Goal: Task Accomplishment & Management: Manage account settings

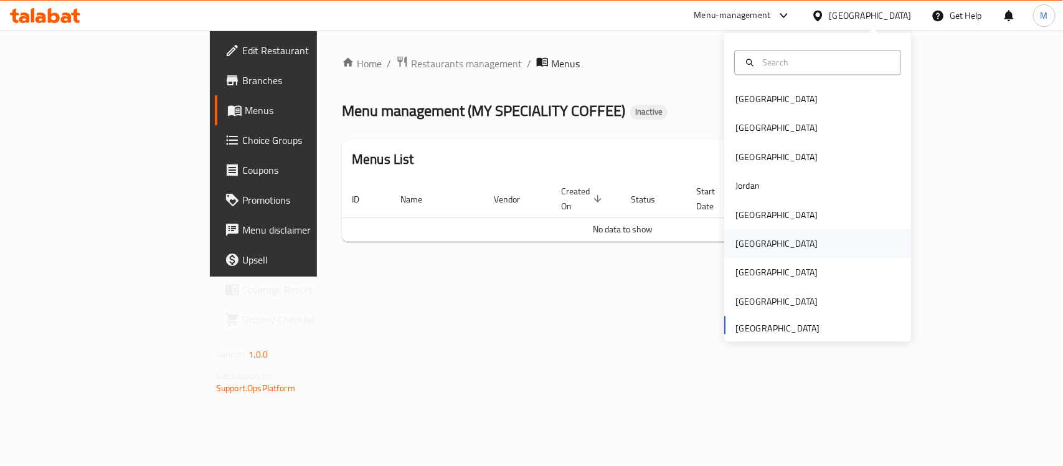
click at [766, 239] on div "[GEOGRAPHIC_DATA]" at bounding box center [817, 244] width 187 height 29
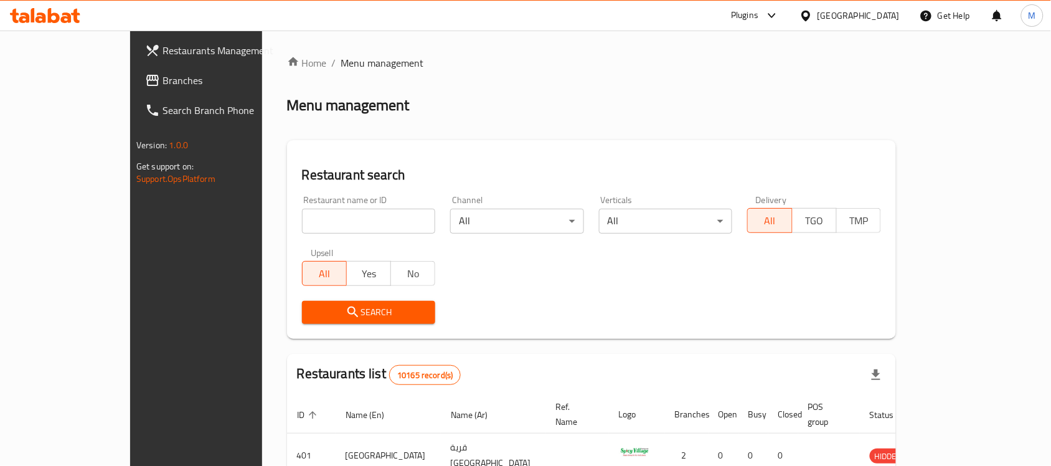
click at [330, 229] on input "search" at bounding box center [369, 221] width 134 height 25
paste input "FreshFuel"
click button "Search" at bounding box center [369, 312] width 134 height 23
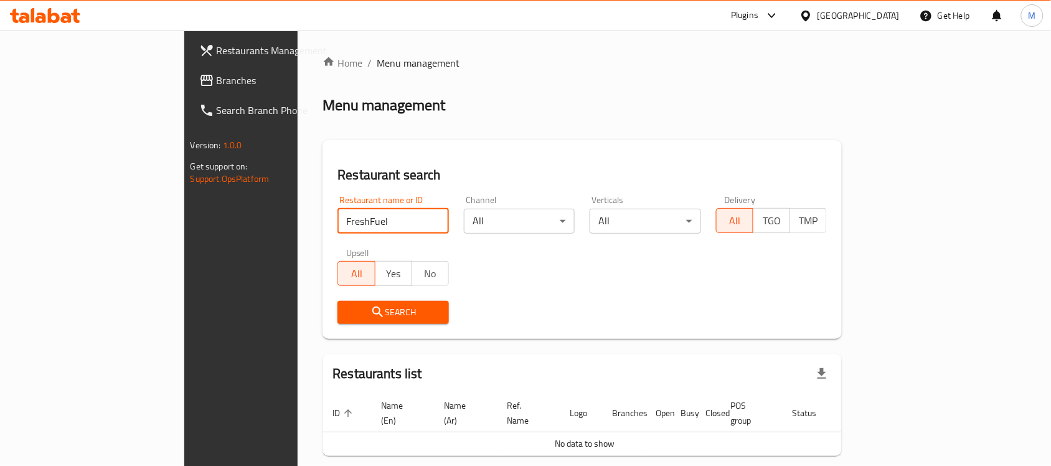
click at [338, 219] on input "FreshFuel" at bounding box center [393, 221] width 111 height 25
type input "Fresh Fuel"
click button "Search" at bounding box center [393, 312] width 111 height 23
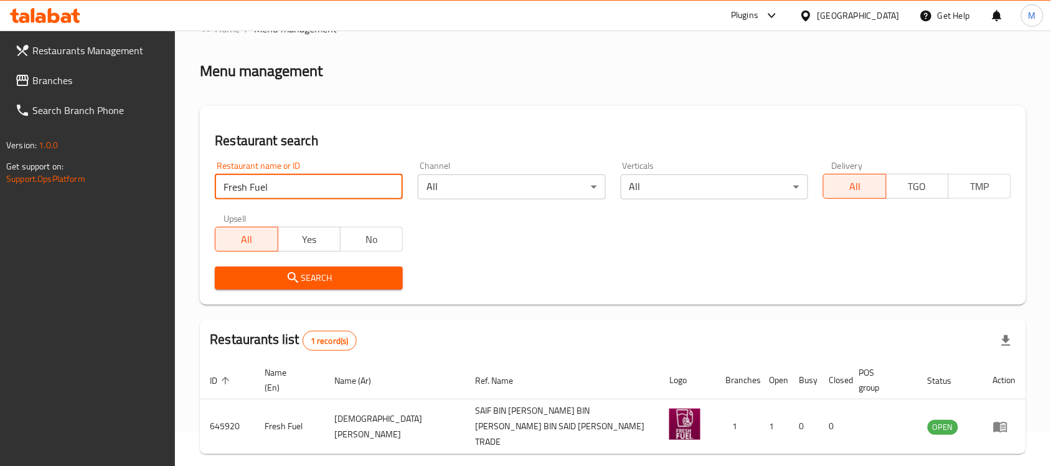
scroll to position [79, 0]
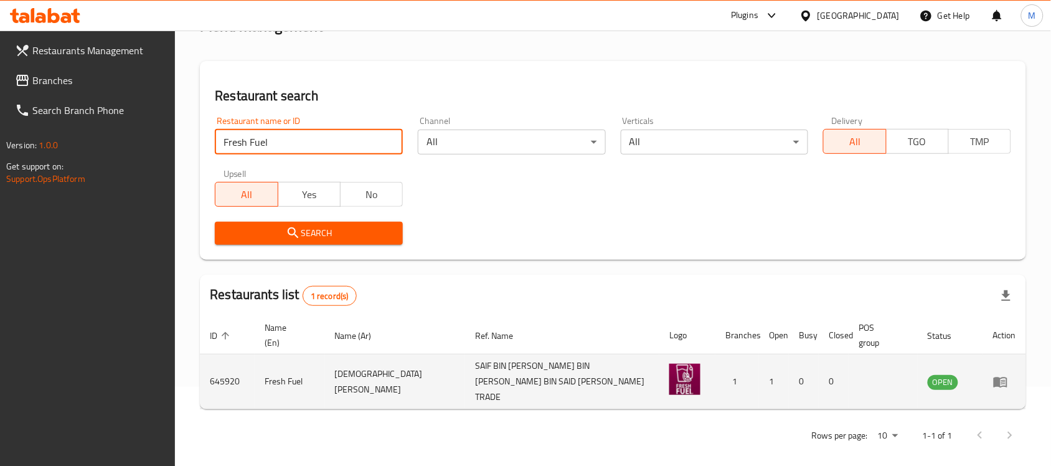
click at [996, 377] on icon "enhanced table" at bounding box center [1001, 382] width 14 height 11
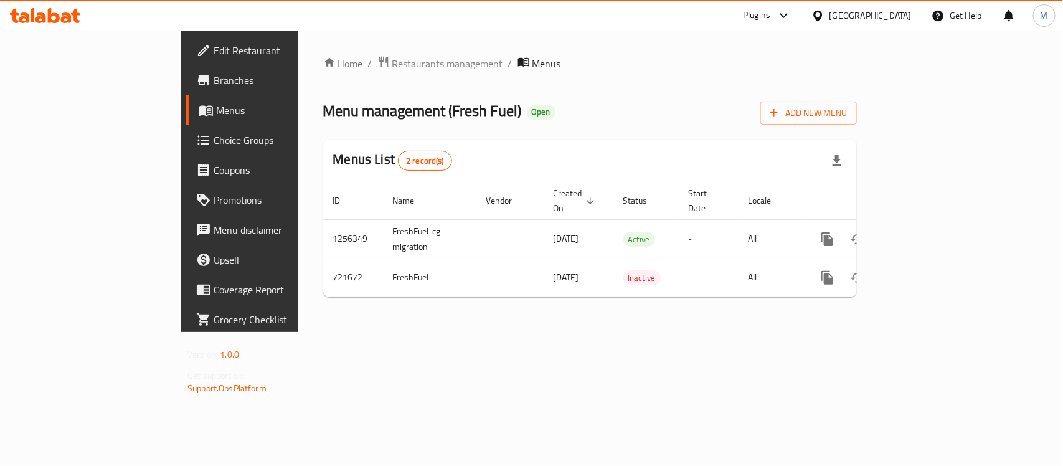
click at [214, 51] on span "Edit Restaurant" at bounding box center [281, 50] width 135 height 15
